Goal: Complete application form: Complete application form

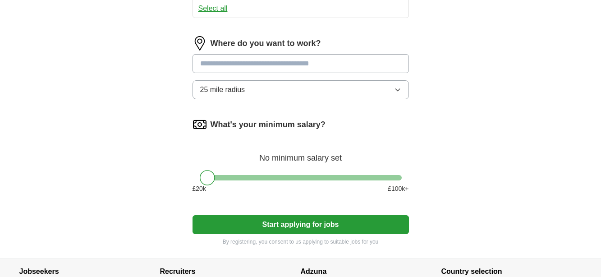
scroll to position [552, 0]
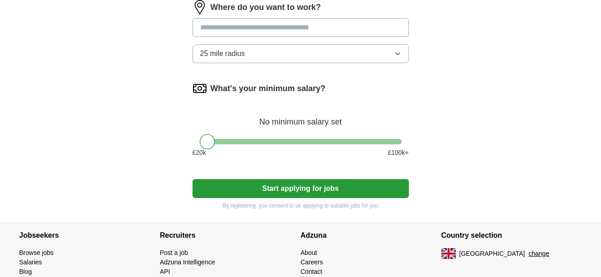
click at [286, 191] on button "Start applying for jobs" at bounding box center [301, 188] width 217 height 19
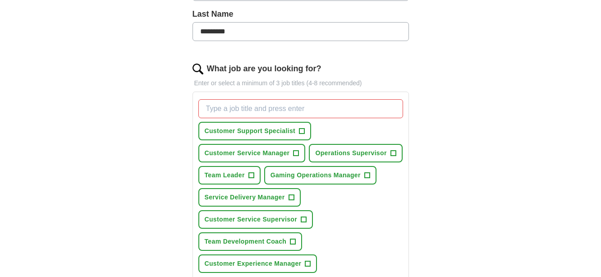
scroll to position [287, 0]
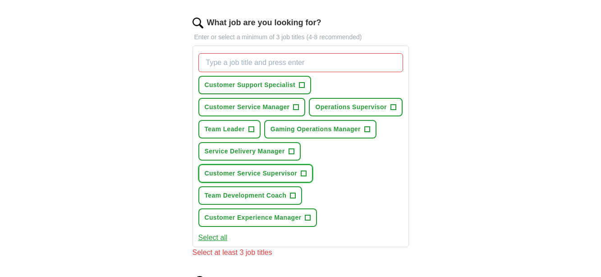
click at [245, 172] on span "Customer Service Supervisor" at bounding box center [251, 173] width 93 height 9
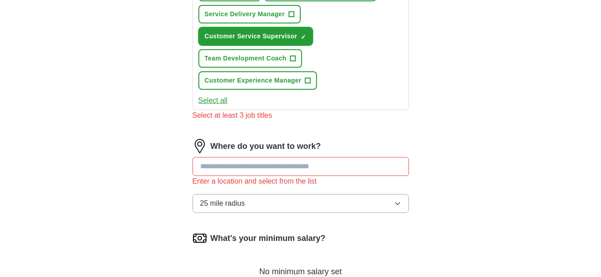
scroll to position [425, 0]
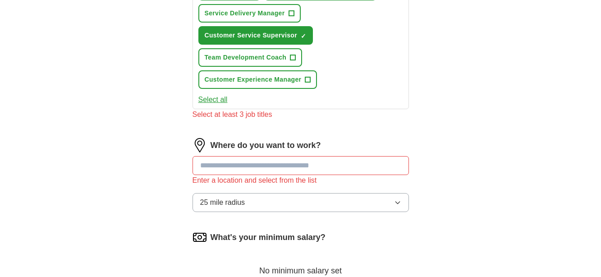
click at [272, 165] on input at bounding box center [301, 165] width 217 height 19
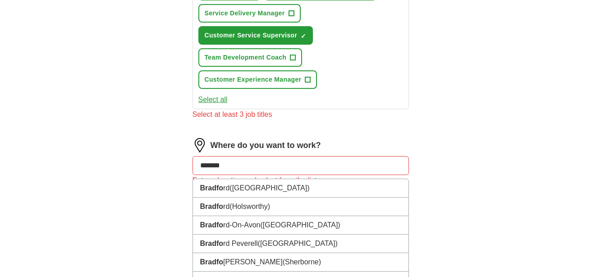
type input "********"
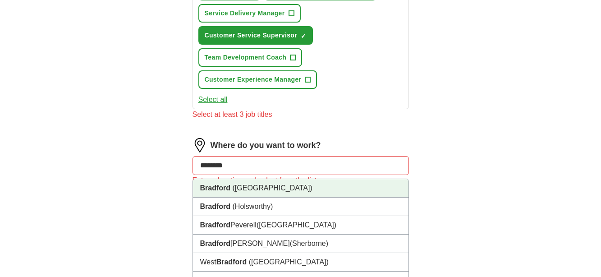
click at [289, 191] on li "[GEOGRAPHIC_DATA] ([GEOGRAPHIC_DATA])" at bounding box center [301, 188] width 216 height 18
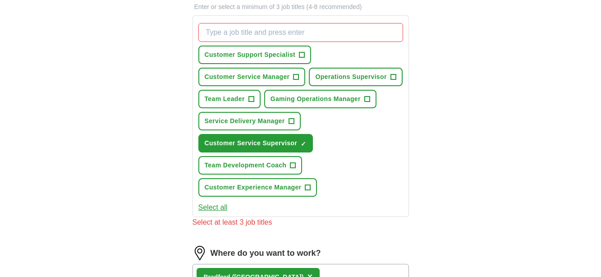
scroll to position [333, 0]
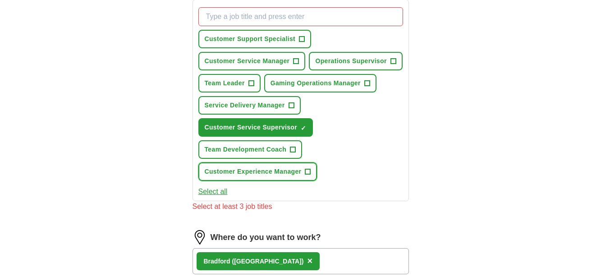
click at [262, 169] on span "Customer Experience Manager" at bounding box center [253, 171] width 97 height 9
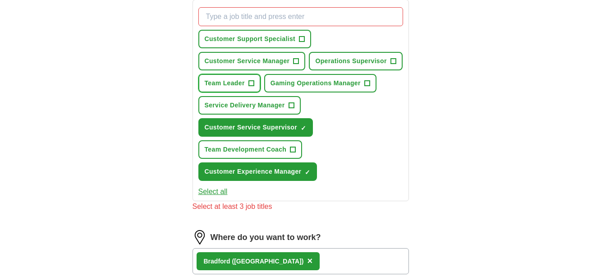
click at [236, 84] on span "Team Leader" at bounding box center [225, 83] width 40 height 9
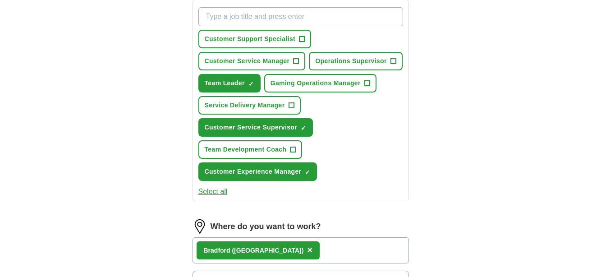
click at [454, 158] on div "ApplyIQ Let ApplyIQ do the hard work of searching and applying for jobs. Just t…" at bounding box center [301, 99] width 578 height 809
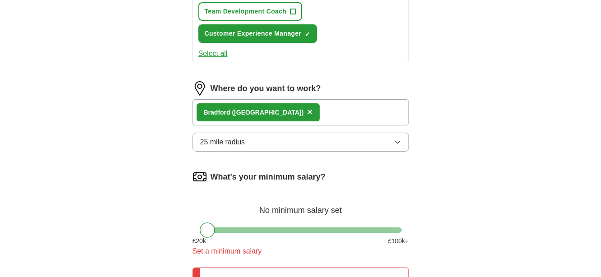
scroll to position [609, 0]
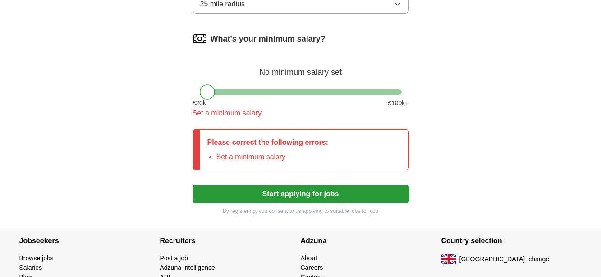
click at [286, 195] on button "Start applying for jobs" at bounding box center [301, 194] width 217 height 19
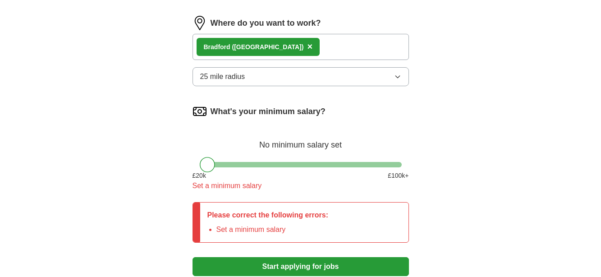
scroll to position [517, 0]
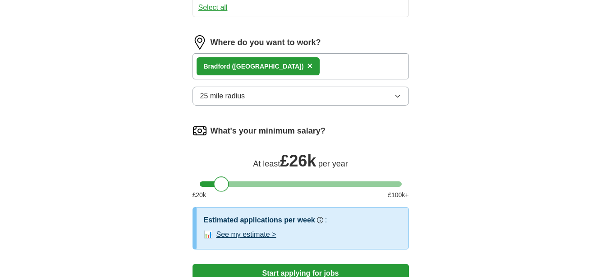
drag, startPoint x: 208, startPoint y: 181, endPoint x: 222, endPoint y: 184, distance: 15.2
click at [222, 184] on div at bounding box center [221, 183] width 15 height 15
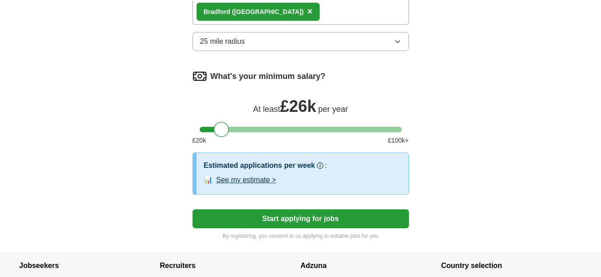
scroll to position [609, 0]
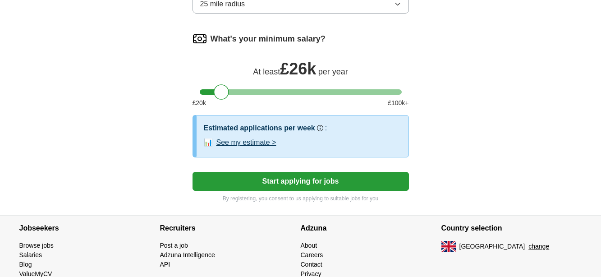
click at [300, 179] on button "Start applying for jobs" at bounding box center [301, 181] width 217 height 19
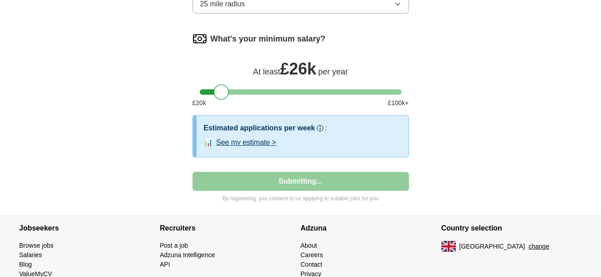
select select "**"
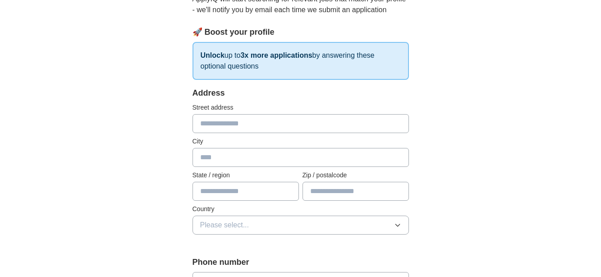
scroll to position [138, 0]
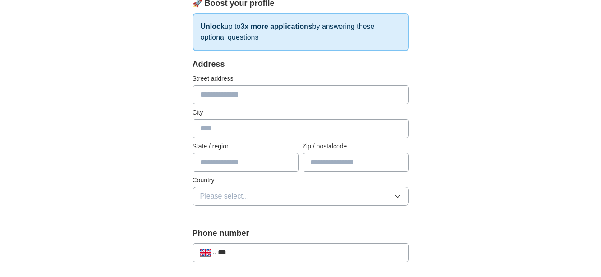
click at [247, 99] on input "text" at bounding box center [301, 94] width 217 height 19
type input "**********"
type input "********"
type input "*******"
type input "**********"
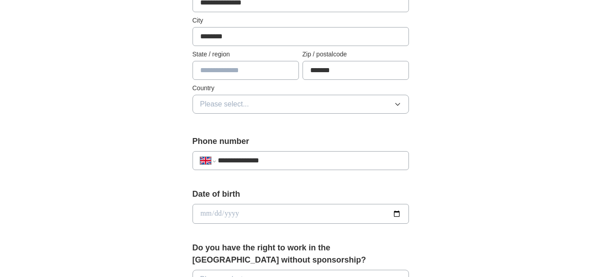
scroll to position [322, 0]
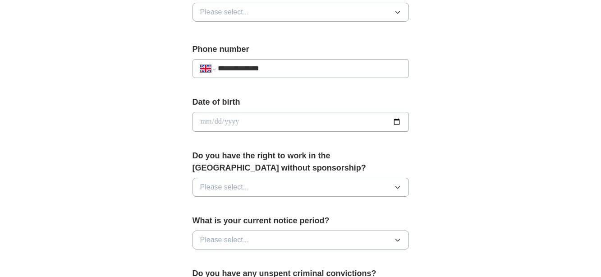
click at [391, 121] on input "date" at bounding box center [301, 122] width 217 height 20
type input "**********"
click at [299, 185] on button "Please select..." at bounding box center [301, 187] width 217 height 19
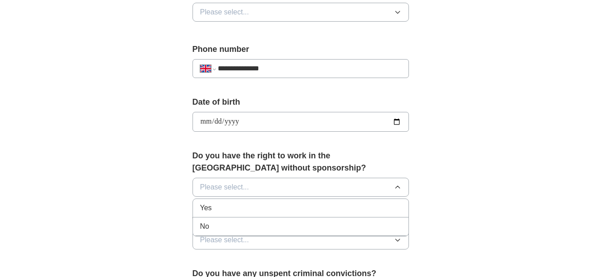
click at [287, 206] on div "Yes" at bounding box center [300, 208] width 201 height 11
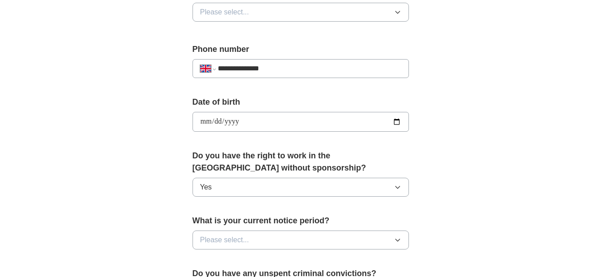
click at [502, 160] on div "**********" at bounding box center [301, 109] width 578 height 809
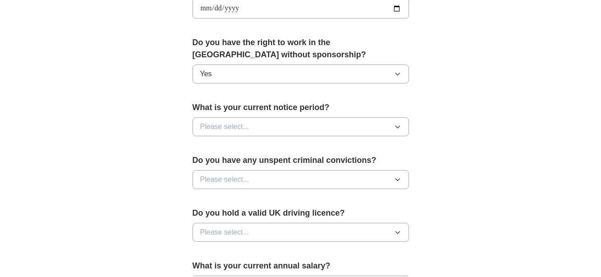
scroll to position [460, 0]
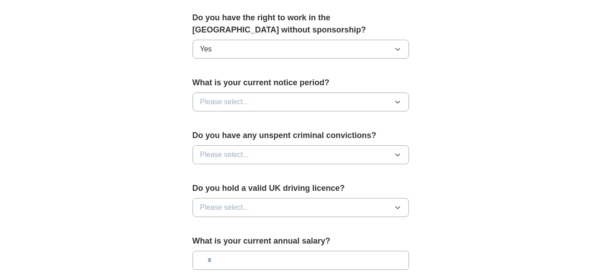
click at [333, 101] on button "Please select..." at bounding box center [301, 101] width 217 height 19
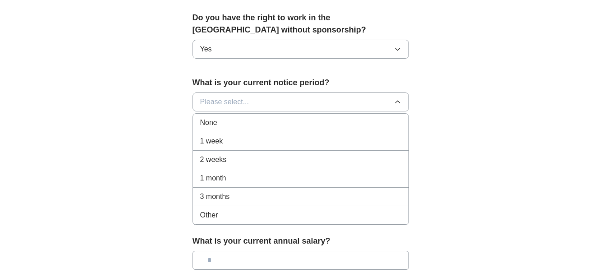
click at [317, 212] on div "Other" at bounding box center [300, 215] width 201 height 11
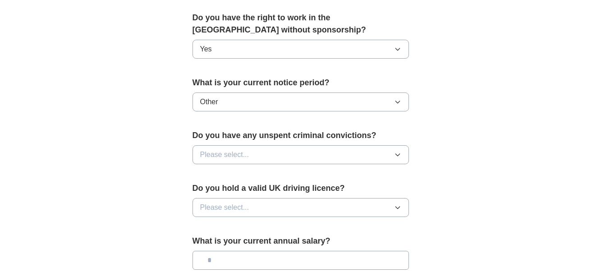
click at [396, 152] on icon "button" at bounding box center [397, 154] width 7 height 7
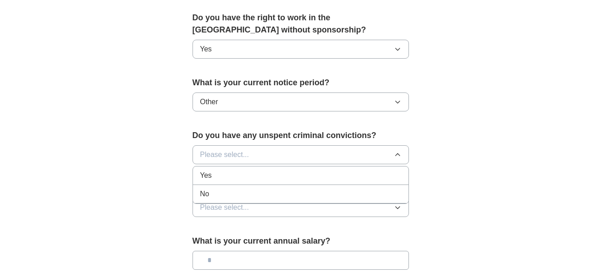
click at [341, 193] on div "No" at bounding box center [300, 194] width 201 height 11
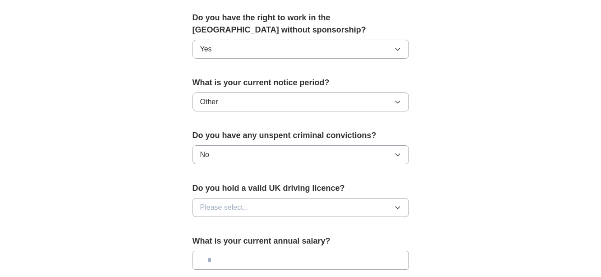
click at [395, 204] on icon "button" at bounding box center [397, 207] width 7 height 7
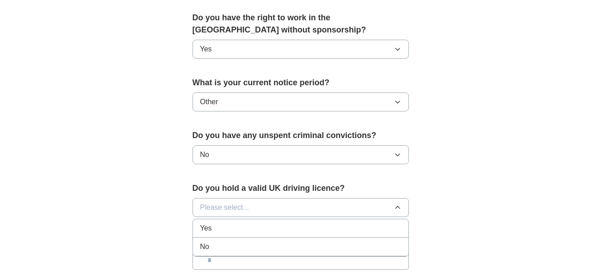
click at [376, 246] on div "No" at bounding box center [300, 246] width 201 height 11
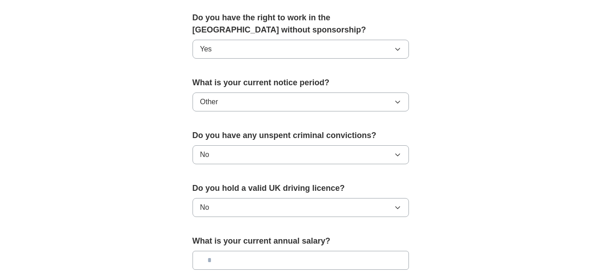
click at [374, 261] on input "text" at bounding box center [301, 260] width 217 height 19
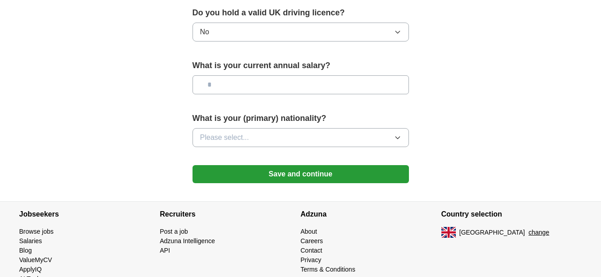
scroll to position [644, 0]
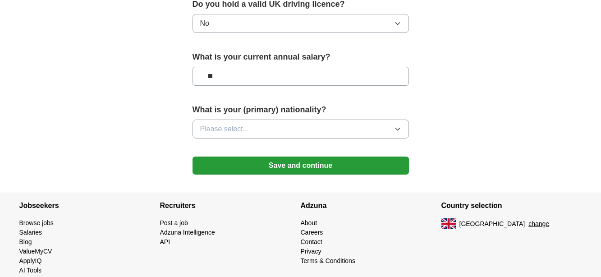
type input "**"
click at [263, 127] on button "Please select..." at bounding box center [301, 129] width 217 height 19
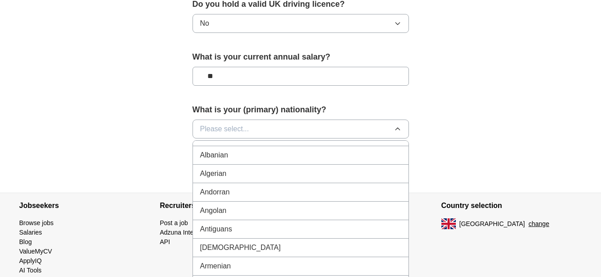
scroll to position [0, 0]
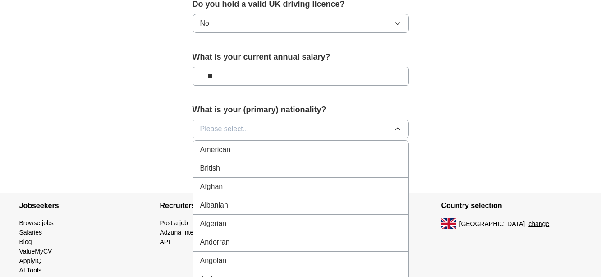
click at [264, 168] on div "British" at bounding box center [300, 168] width 201 height 11
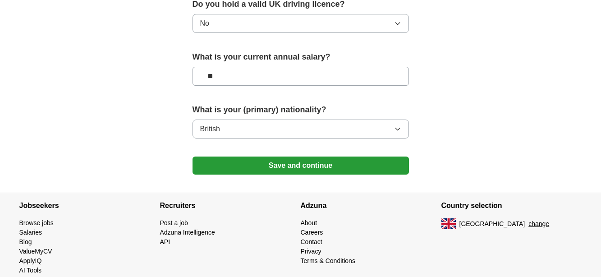
click at [287, 161] on button "Save and continue" at bounding box center [301, 166] width 217 height 18
